Goal: Information Seeking & Learning: Understand process/instructions

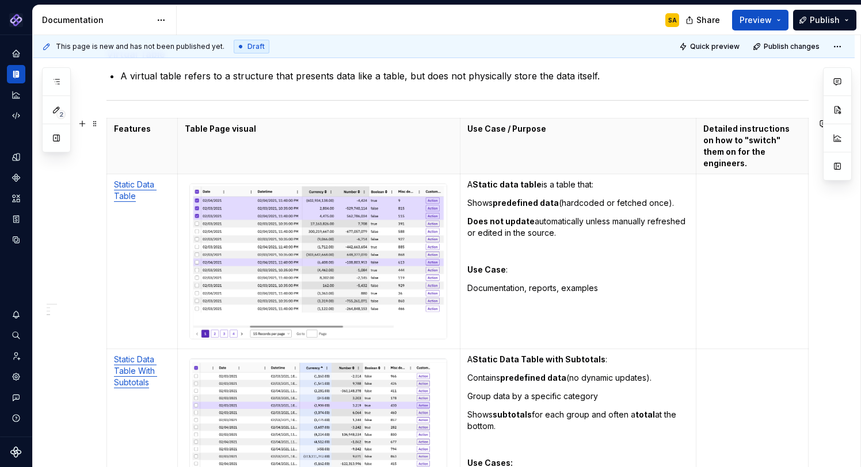
scroll to position [439, 0]
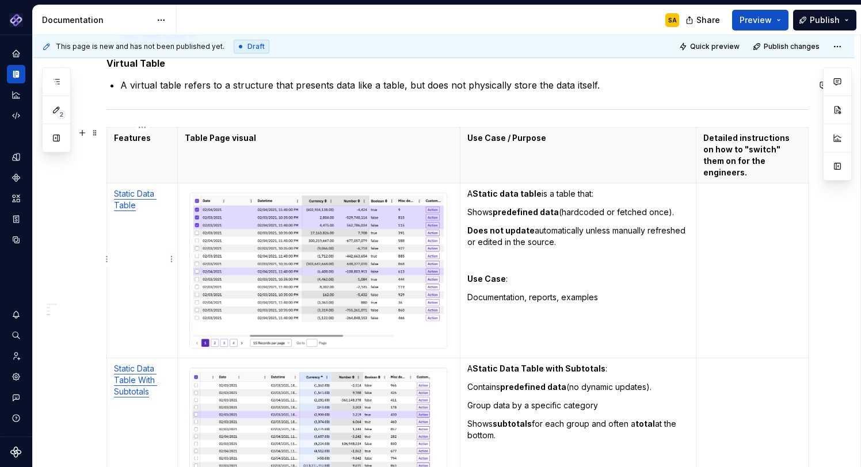
click at [129, 189] on link "Static Data Table" at bounding box center [135, 199] width 43 height 21
click at [203, 169] on button "button" at bounding box center [211, 171] width 16 height 16
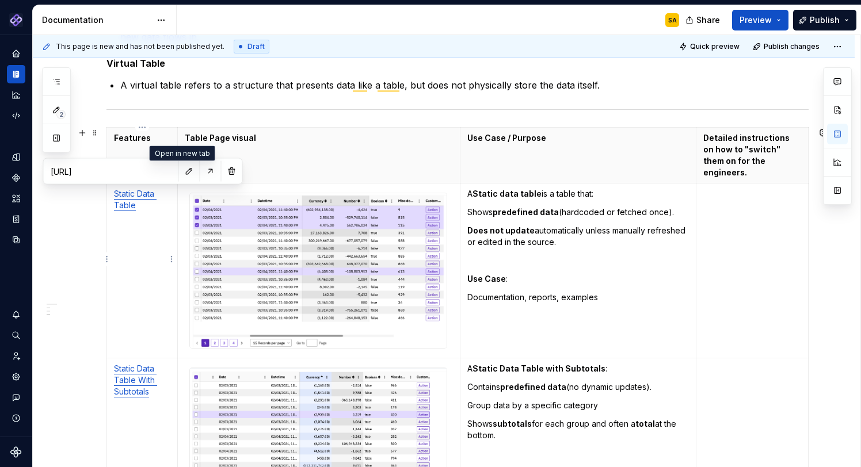
click at [727, 216] on td "To enrich screen reader interactions, please activate Accessibility in Grammarl…" at bounding box center [752, 271] width 112 height 175
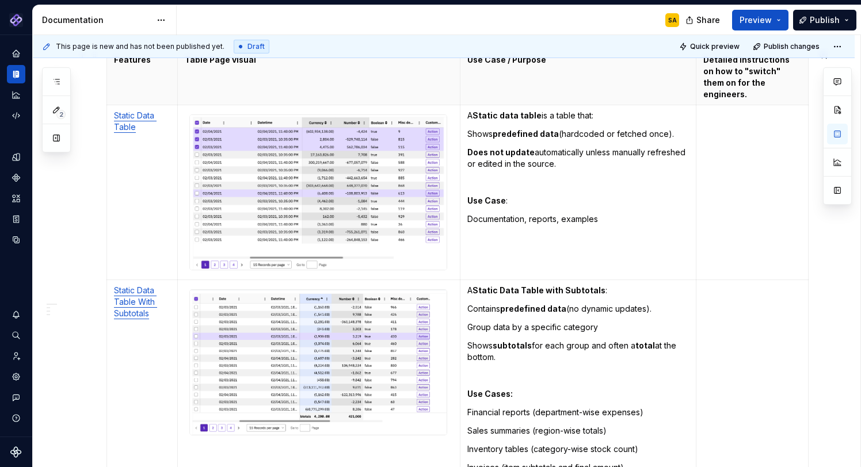
scroll to position [493, 0]
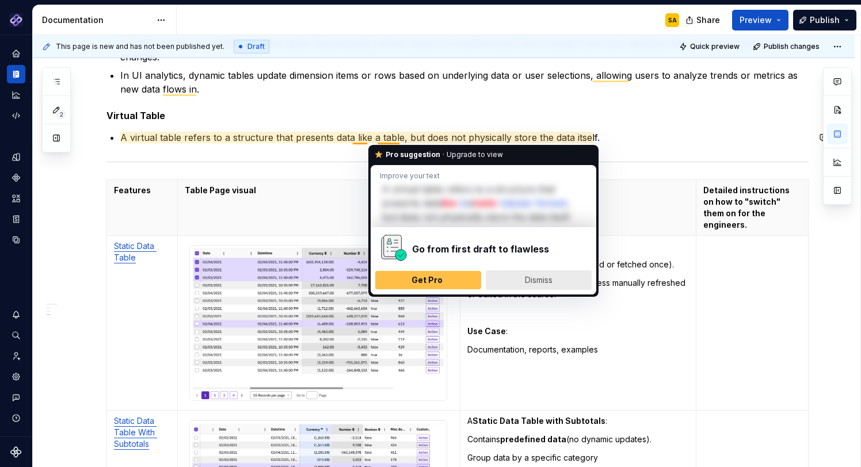
click at [532, 277] on span "Dismiss" at bounding box center [539, 280] width 28 height 10
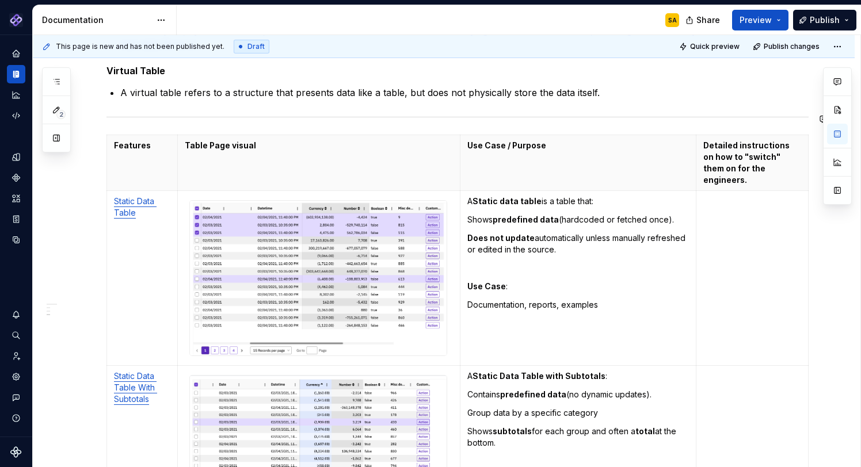
scroll to position [411, 0]
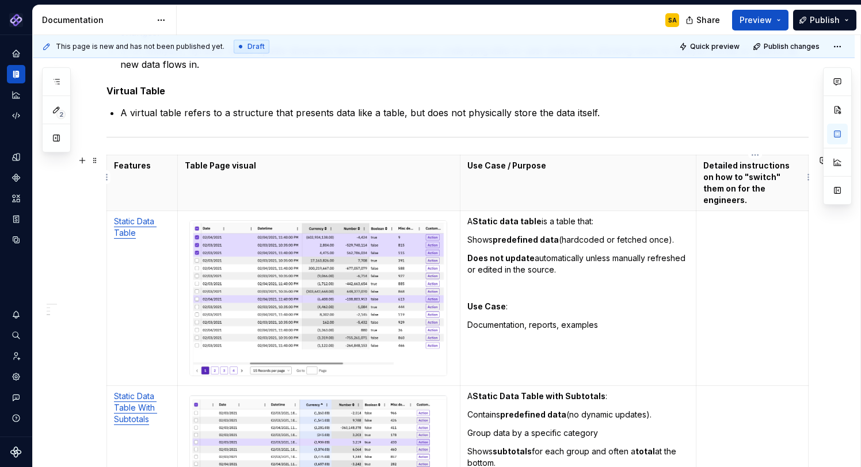
click at [753, 157] on html "Pantheon SA Design system data Documentation SA Share Preview Publish 2 Pages A…" at bounding box center [430, 233] width 861 height 467
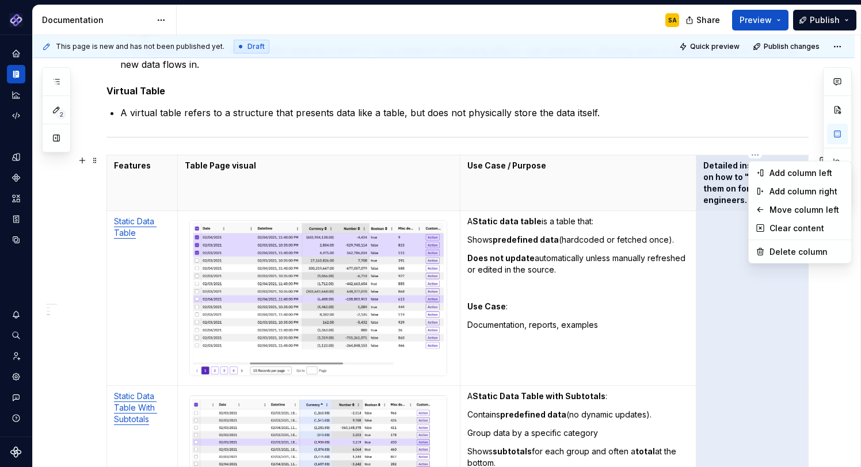
click at [750, 290] on html "Pantheon SA Design system data Documentation SA Share Preview Publish 2 Pages A…" at bounding box center [430, 233] width 861 height 467
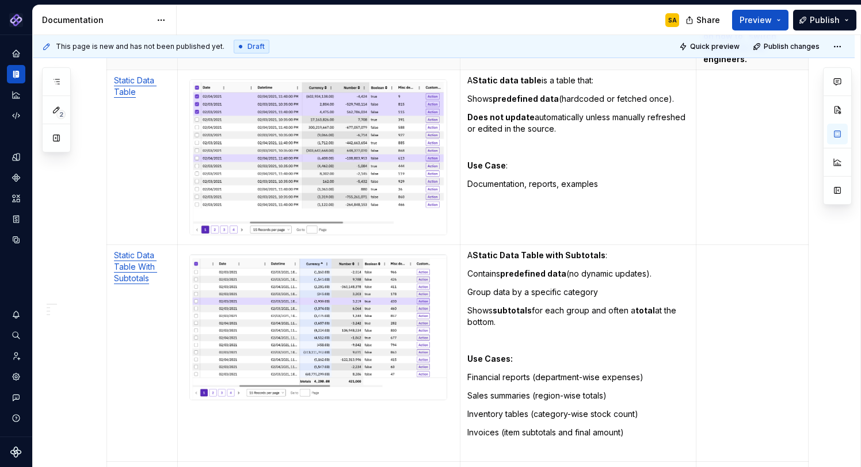
scroll to position [569, 0]
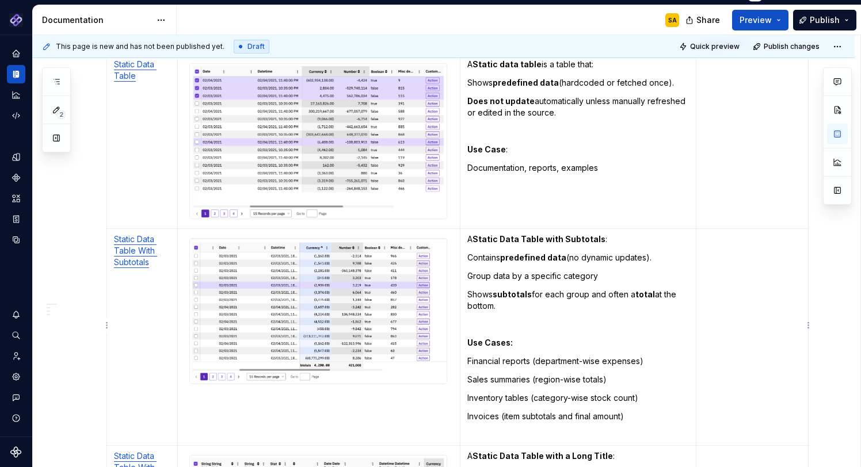
click at [737, 246] on td "To enrich screen reader interactions, please activate Accessibility in Grammarl…" at bounding box center [752, 336] width 112 height 217
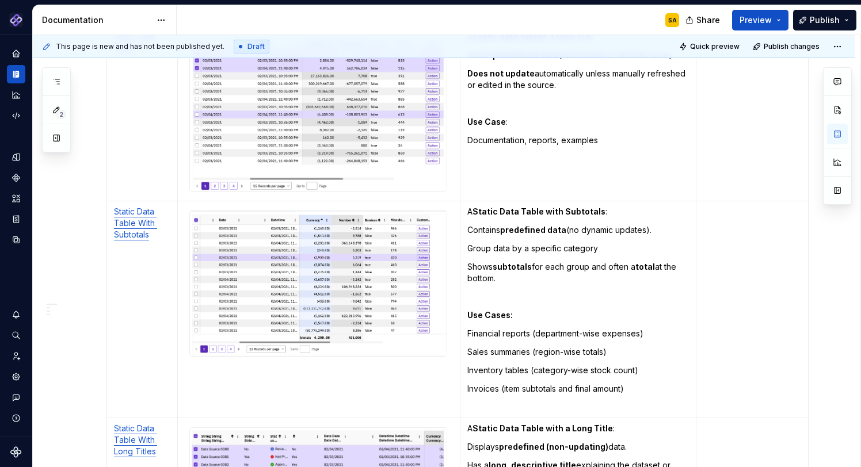
scroll to position [532, 0]
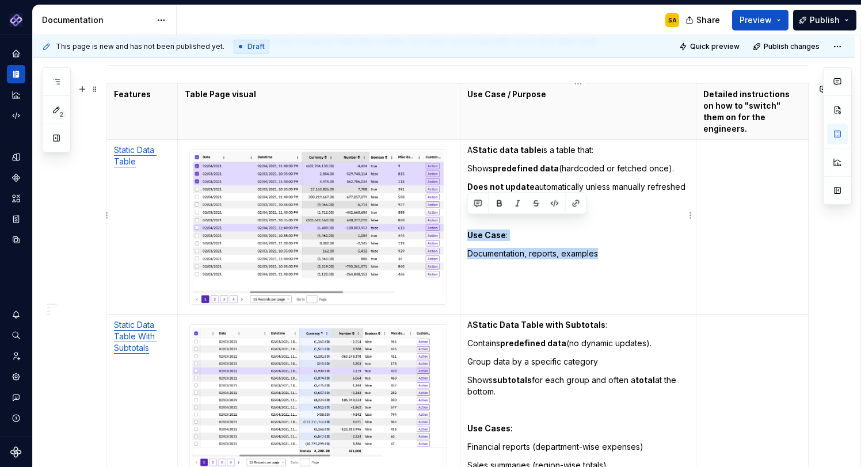
drag, startPoint x: 603, startPoint y: 240, endPoint x: 468, endPoint y: 221, distance: 136.0
click at [468, 221] on td "A Static data table is a table that: Shows predefined data (hardcoded or fetche…" at bounding box center [578, 227] width 237 height 175
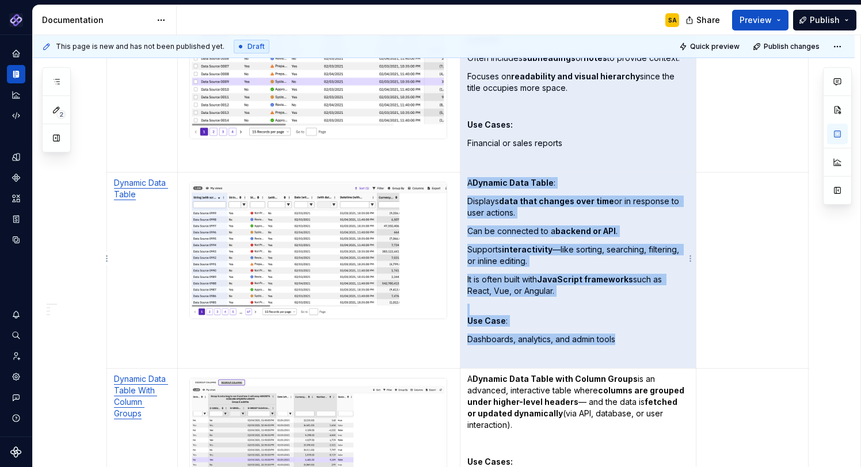
drag, startPoint x: 468, startPoint y: 417, endPoint x: 556, endPoint y: 226, distance: 209.6
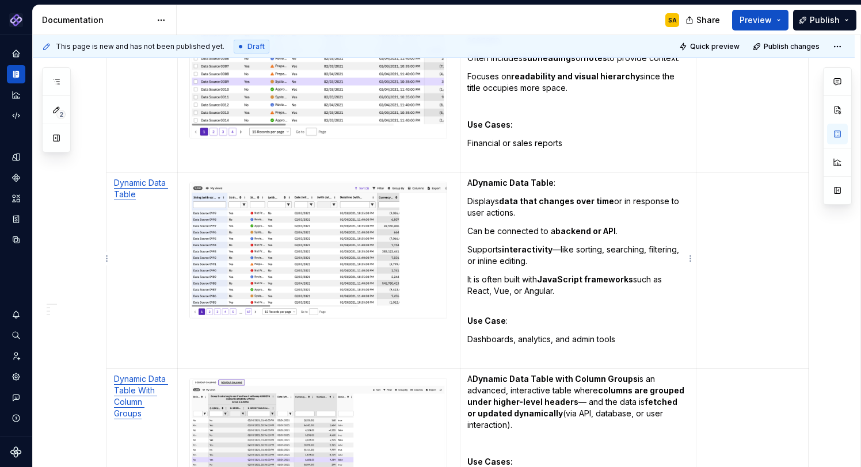
click at [554, 226] on p "Can be connected to a backend or API ." at bounding box center [578, 232] width 222 height 12
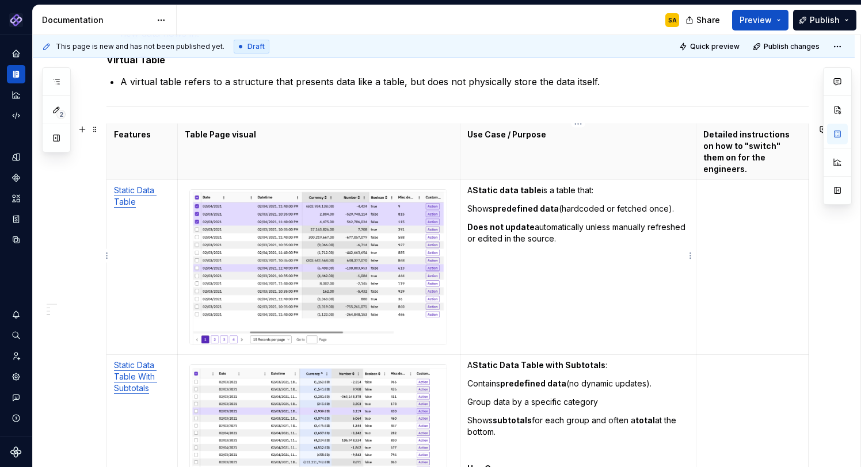
click at [541, 251] on p "To enrich screen reader interactions, please activate Accessibility in Grammarl…" at bounding box center [578, 257] width 222 height 12
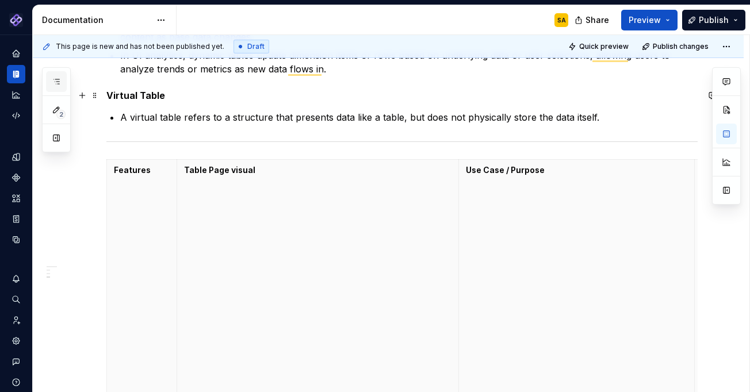
click at [58, 75] on button "button" at bounding box center [56, 81] width 21 height 21
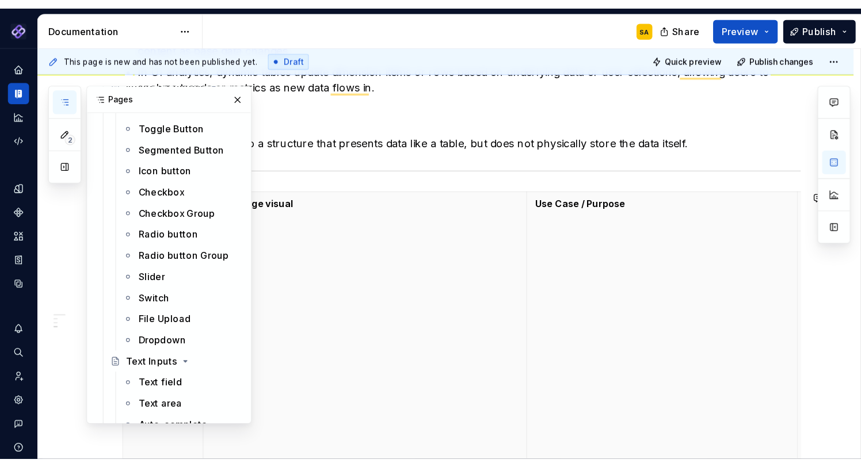
scroll to position [1218, 0]
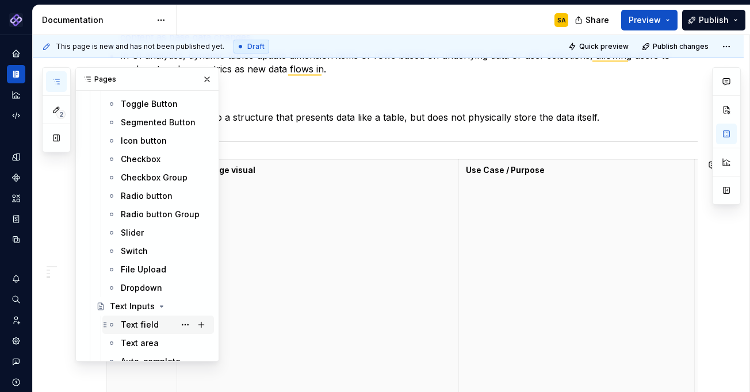
click at [146, 329] on div "Text field" at bounding box center [140, 325] width 38 height 12
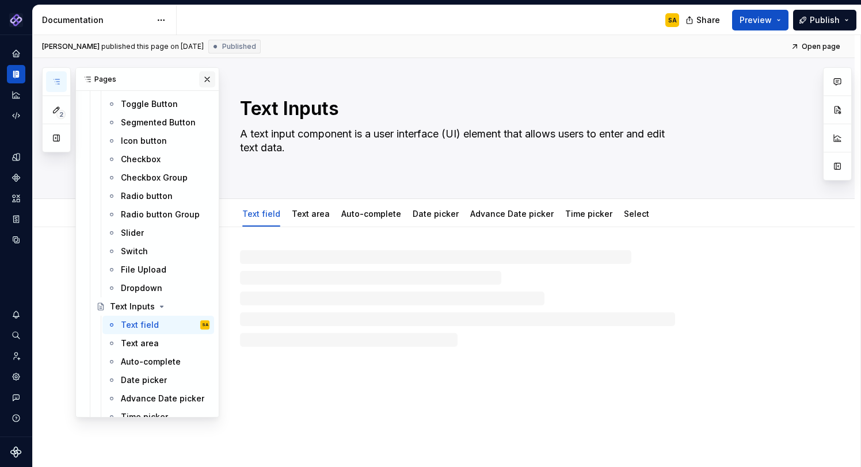
click at [207, 76] on button "button" at bounding box center [207, 79] width 16 height 16
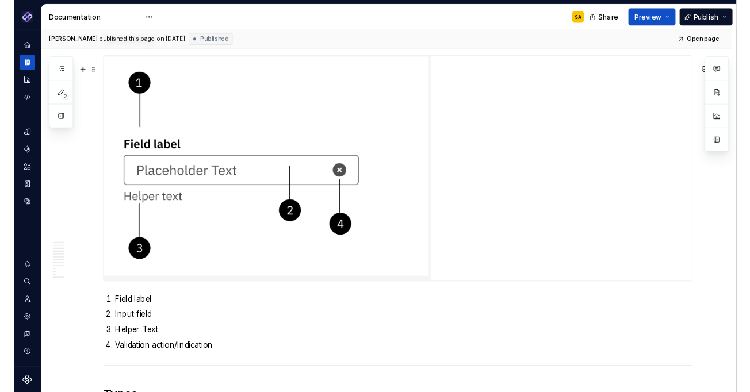
scroll to position [2237, 0]
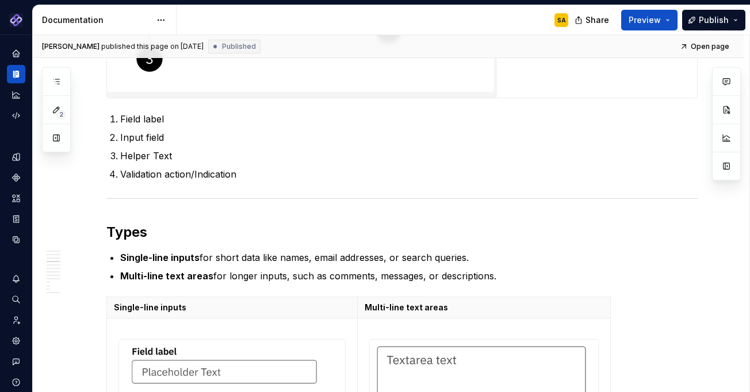
type textarea "*"
